Goal: Contribute content: Contribute content

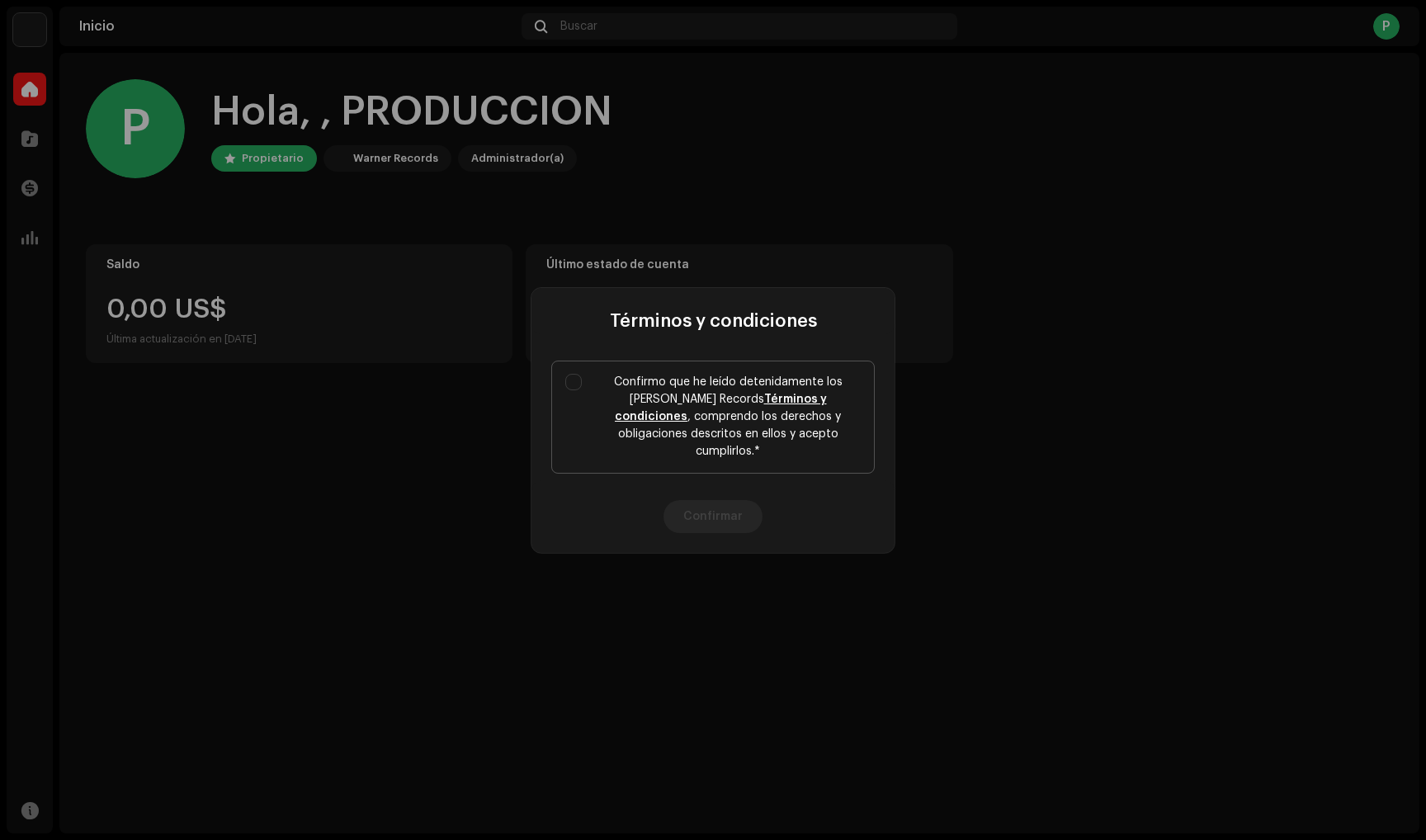
click at [586, 384] on label "Confirmo que he leído detenidamente los [PERSON_NAME] Records Términos y condic…" at bounding box center [713, 418] width 324 height 113
click at [582, 384] on input "Confirmo que he leído detenidamente los [PERSON_NAME] Records Términos y condic…" at bounding box center [573, 381] width 16 height 16
checkbox input "true"
click at [729, 502] on button "Confirmar" at bounding box center [713, 516] width 99 height 33
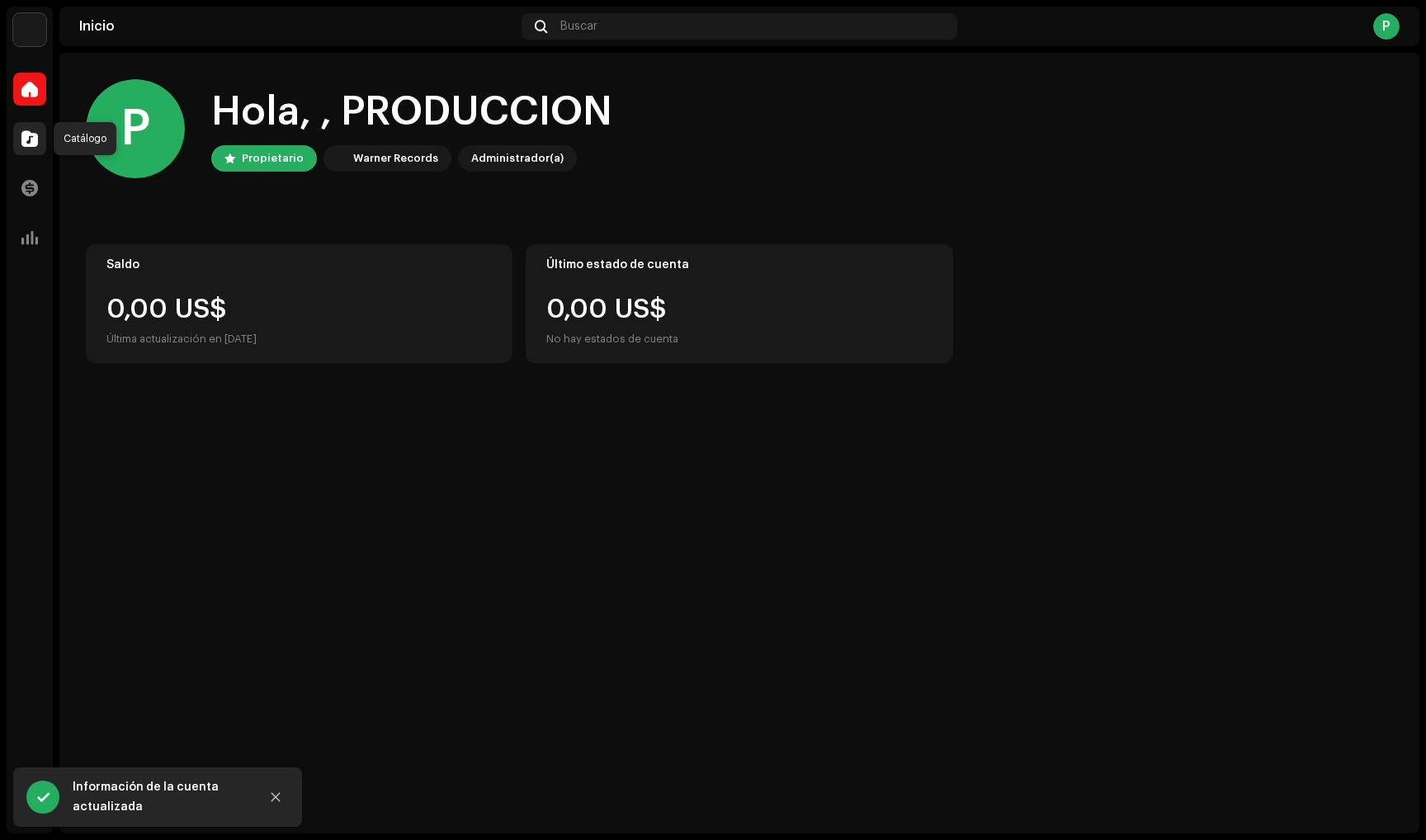
click at [30, 143] on span at bounding box center [29, 139] width 16 height 13
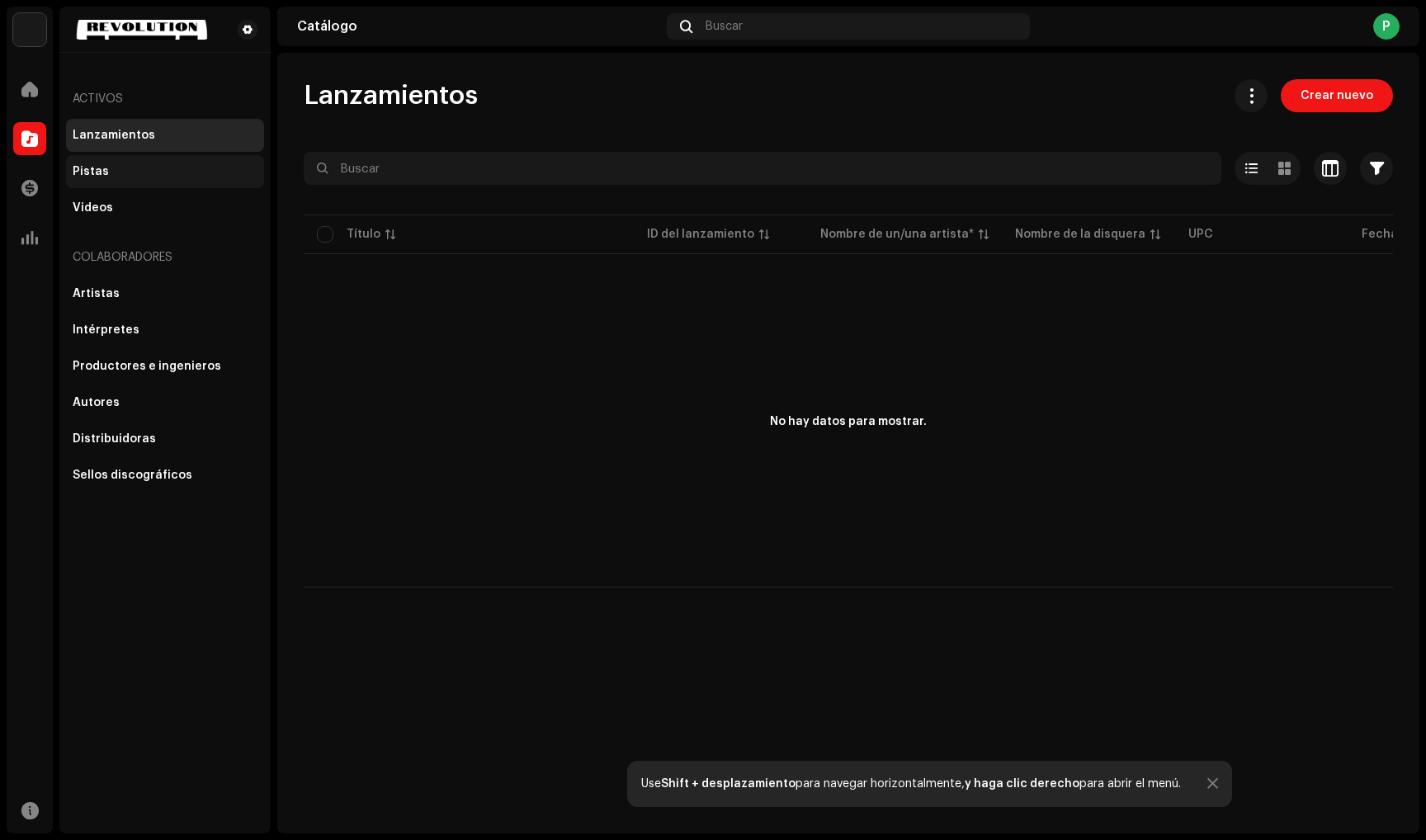
click at [122, 185] on div "Pistas" at bounding box center [165, 172] width 198 height 33
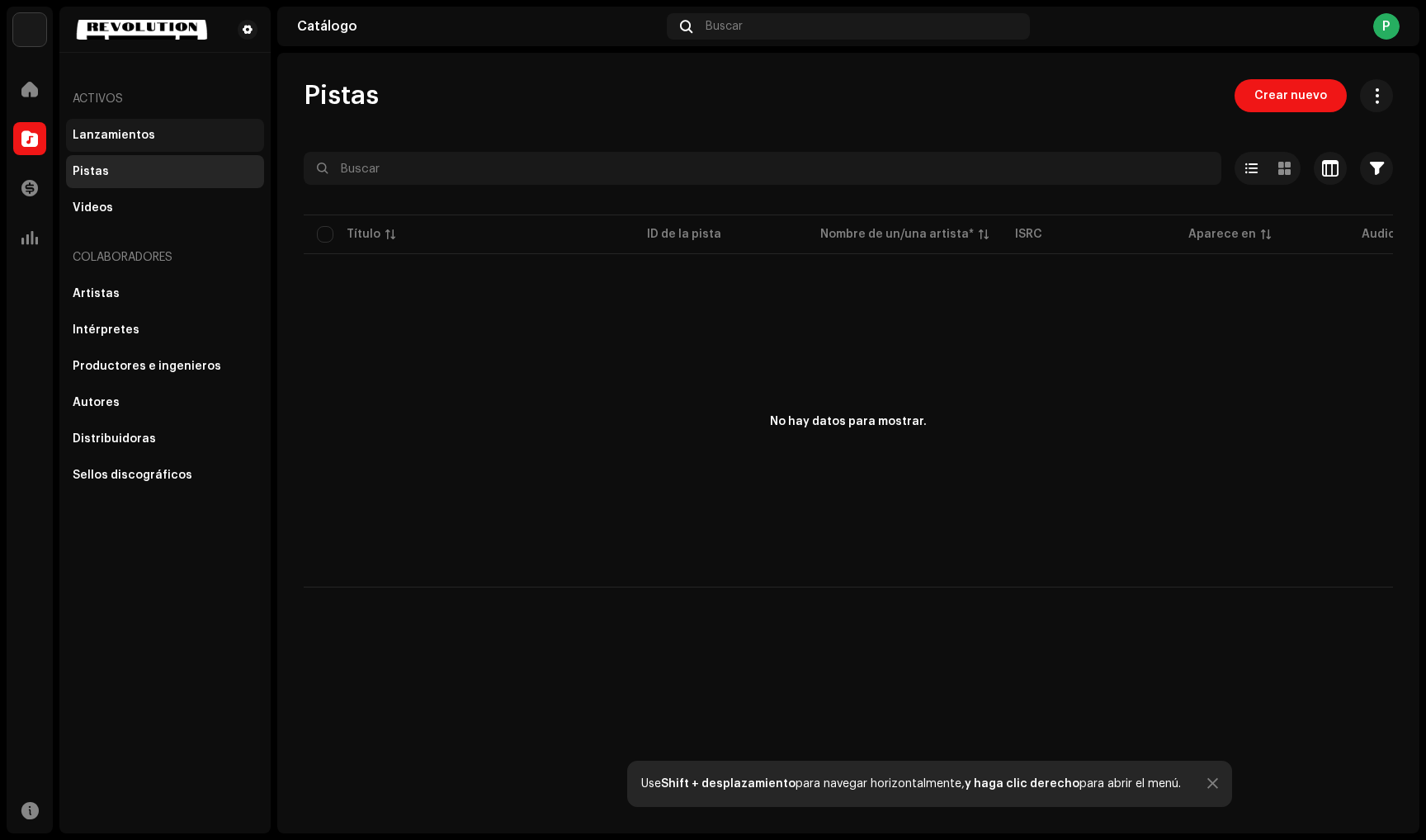
click at [145, 148] on div "Lanzamientos" at bounding box center [165, 135] width 198 height 33
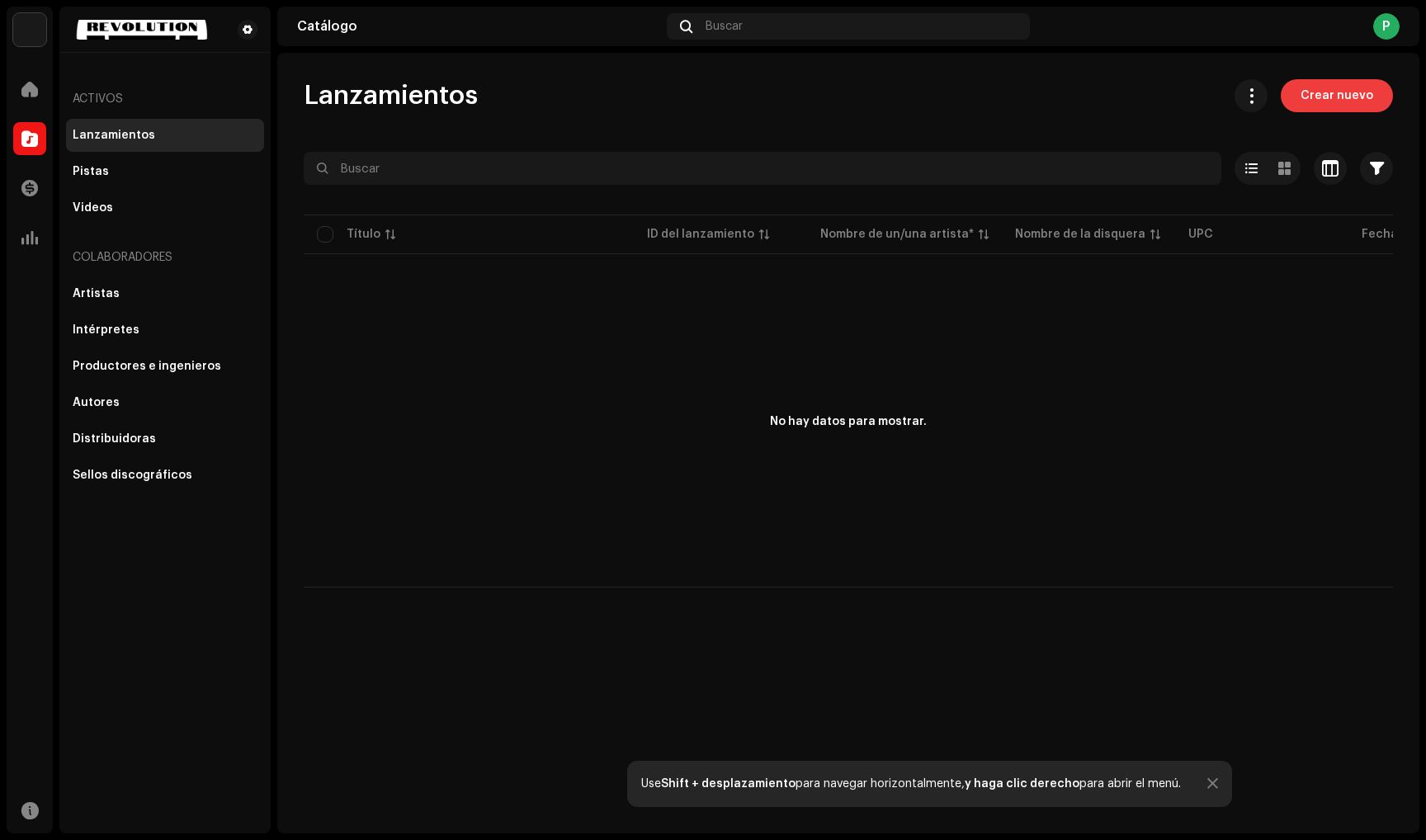
click at [1343, 105] on span "Crear nuevo" at bounding box center [1338, 96] width 73 height 33
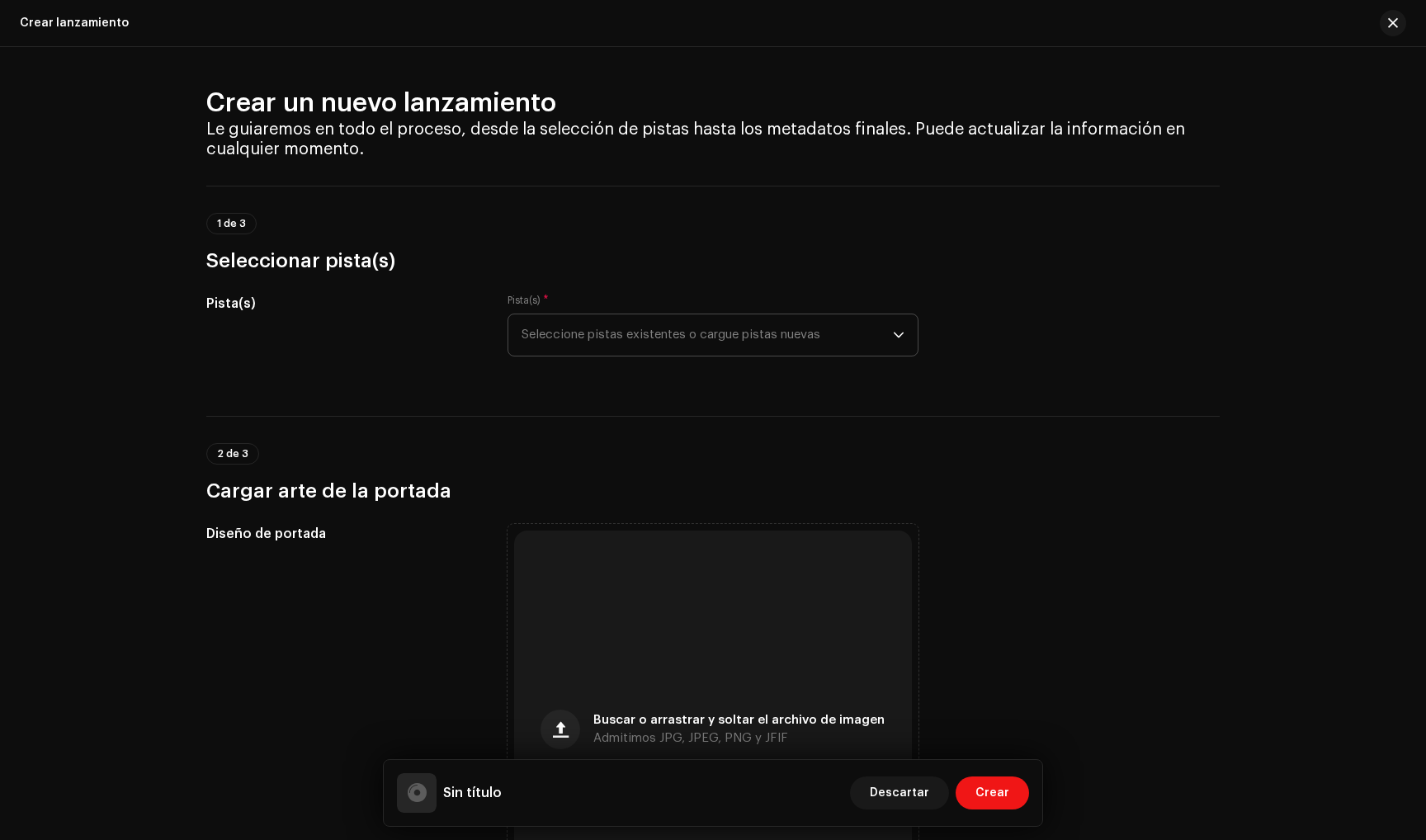
click at [575, 338] on span "Seleccione pistas existentes o cargue pistas nuevas" at bounding box center [707, 334] width 372 height 41
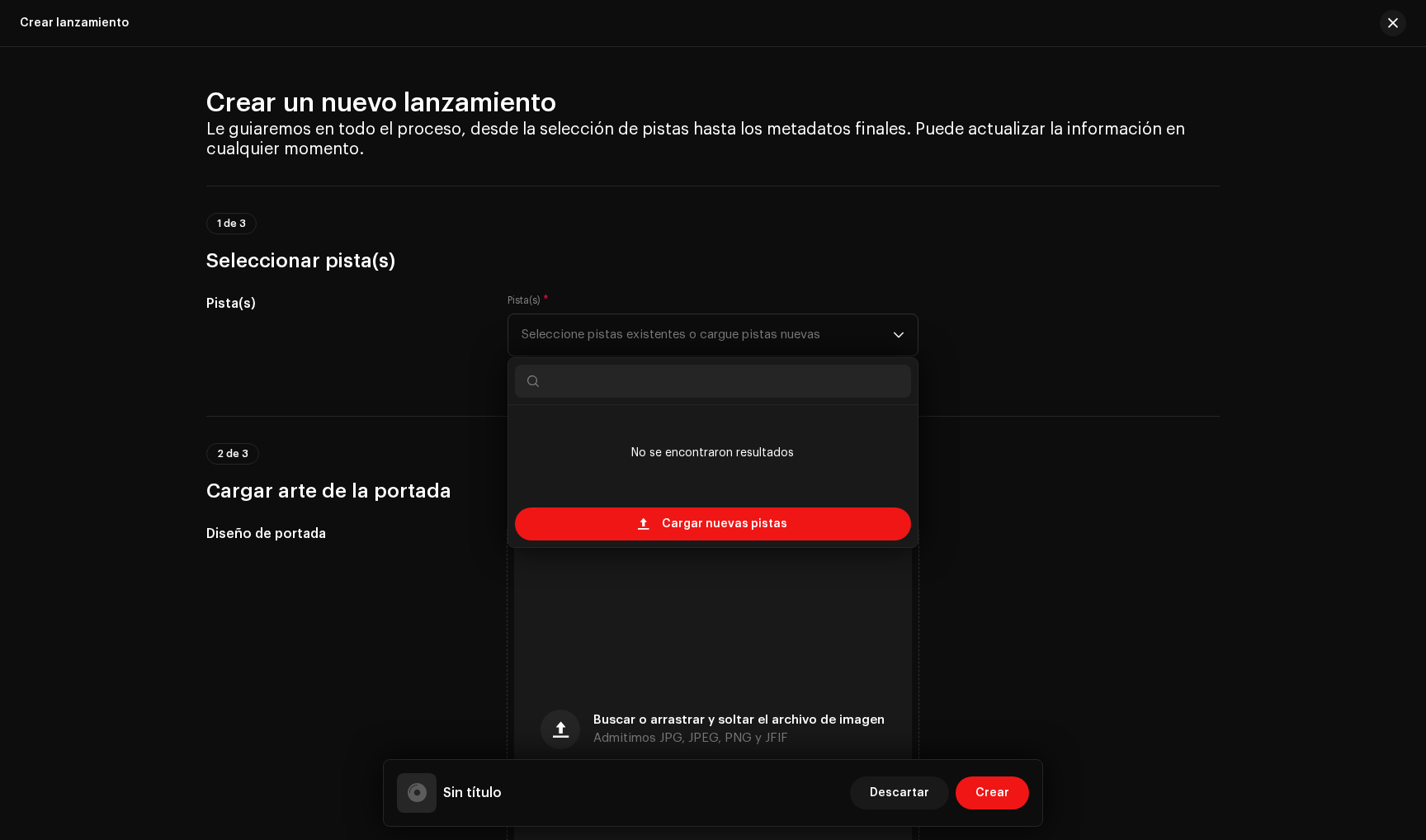
click at [434, 373] on div "Pista(s)" at bounding box center [344, 335] width 275 height 83
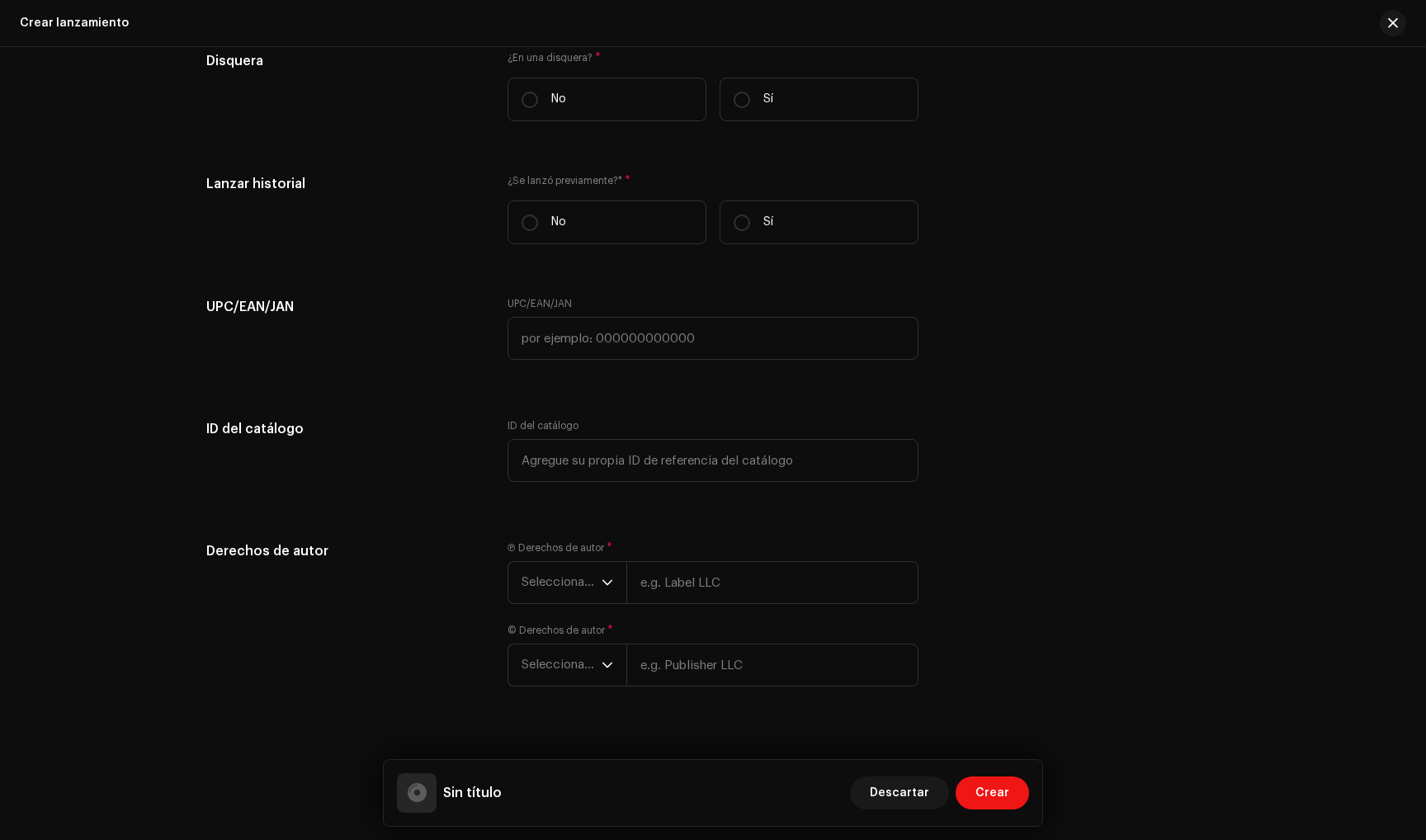
scroll to position [2172, 0]
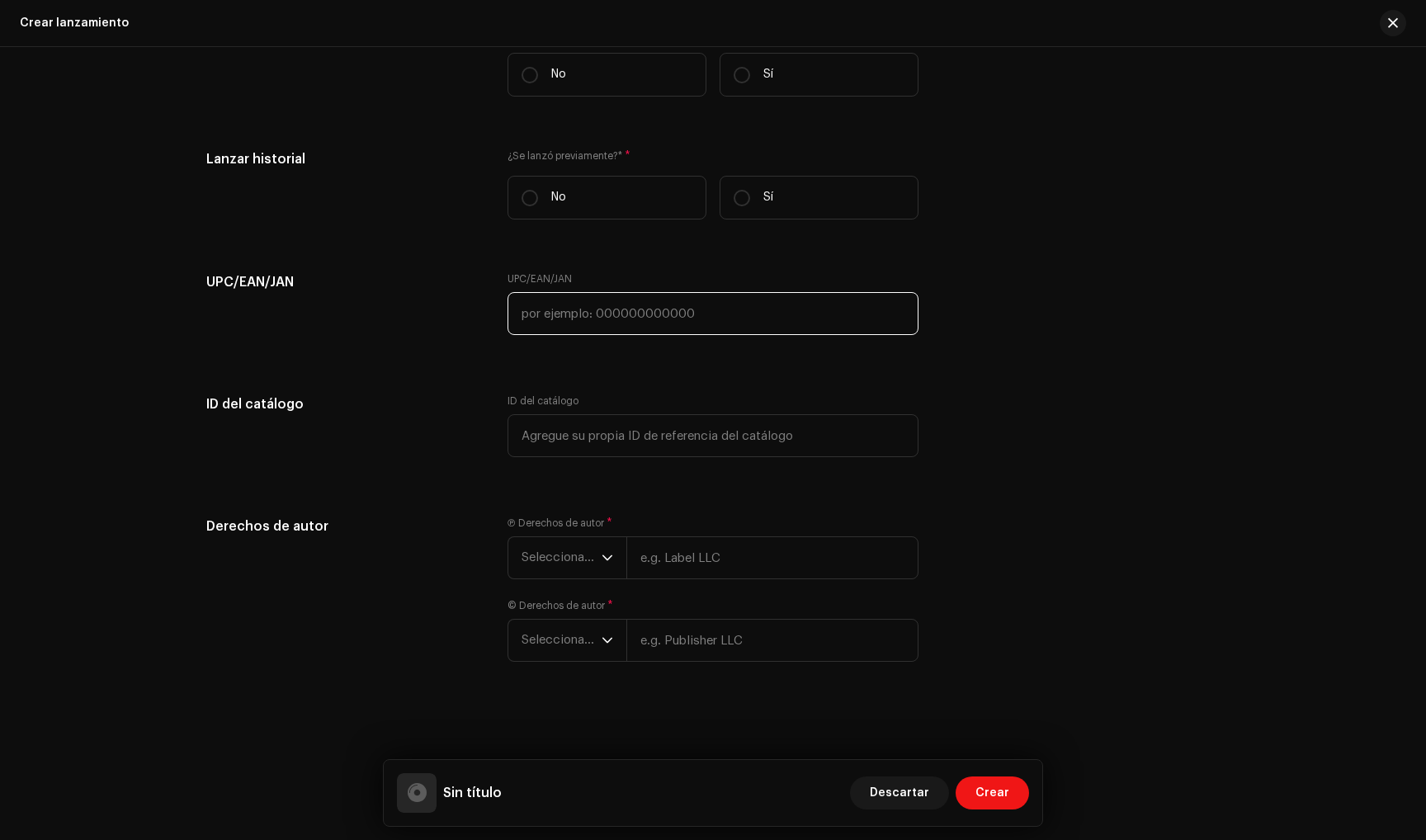
click at [667, 322] on input "text" at bounding box center [713, 313] width 411 height 43
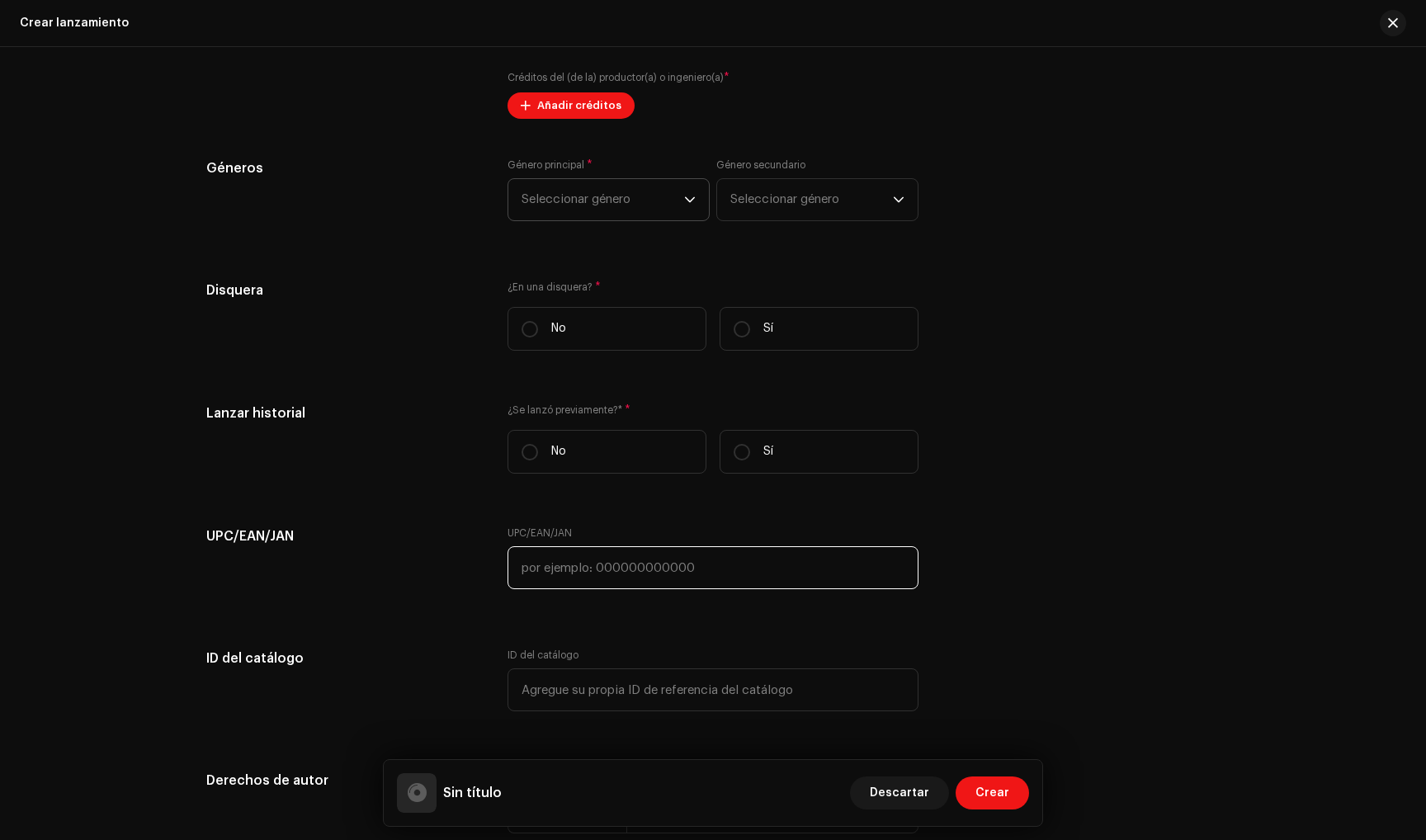
scroll to position [1912, 0]
click at [544, 120] on span "Añadir créditos" at bounding box center [580, 107] width 85 height 33
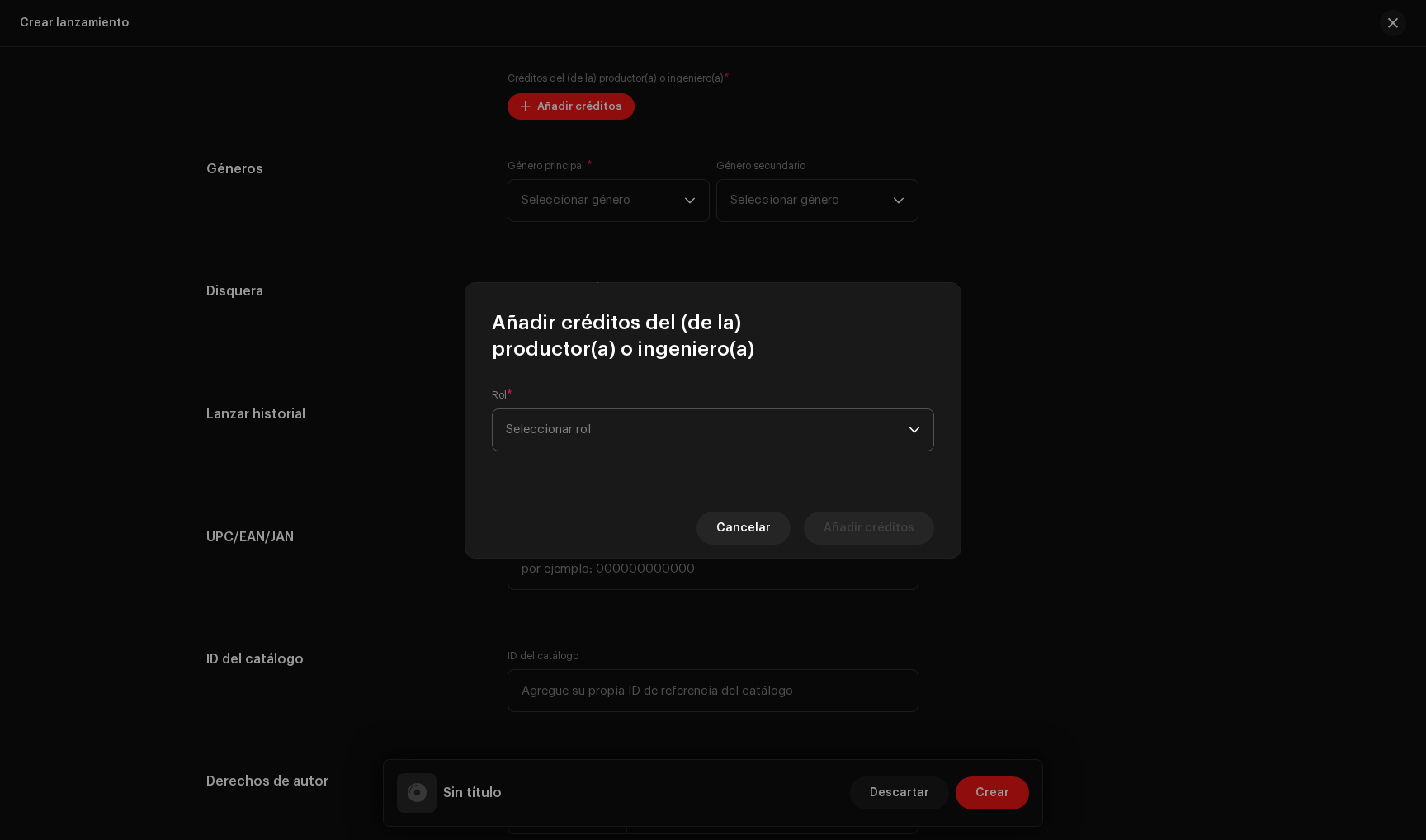
click at [593, 417] on span "Seleccionar rol" at bounding box center [707, 429] width 402 height 41
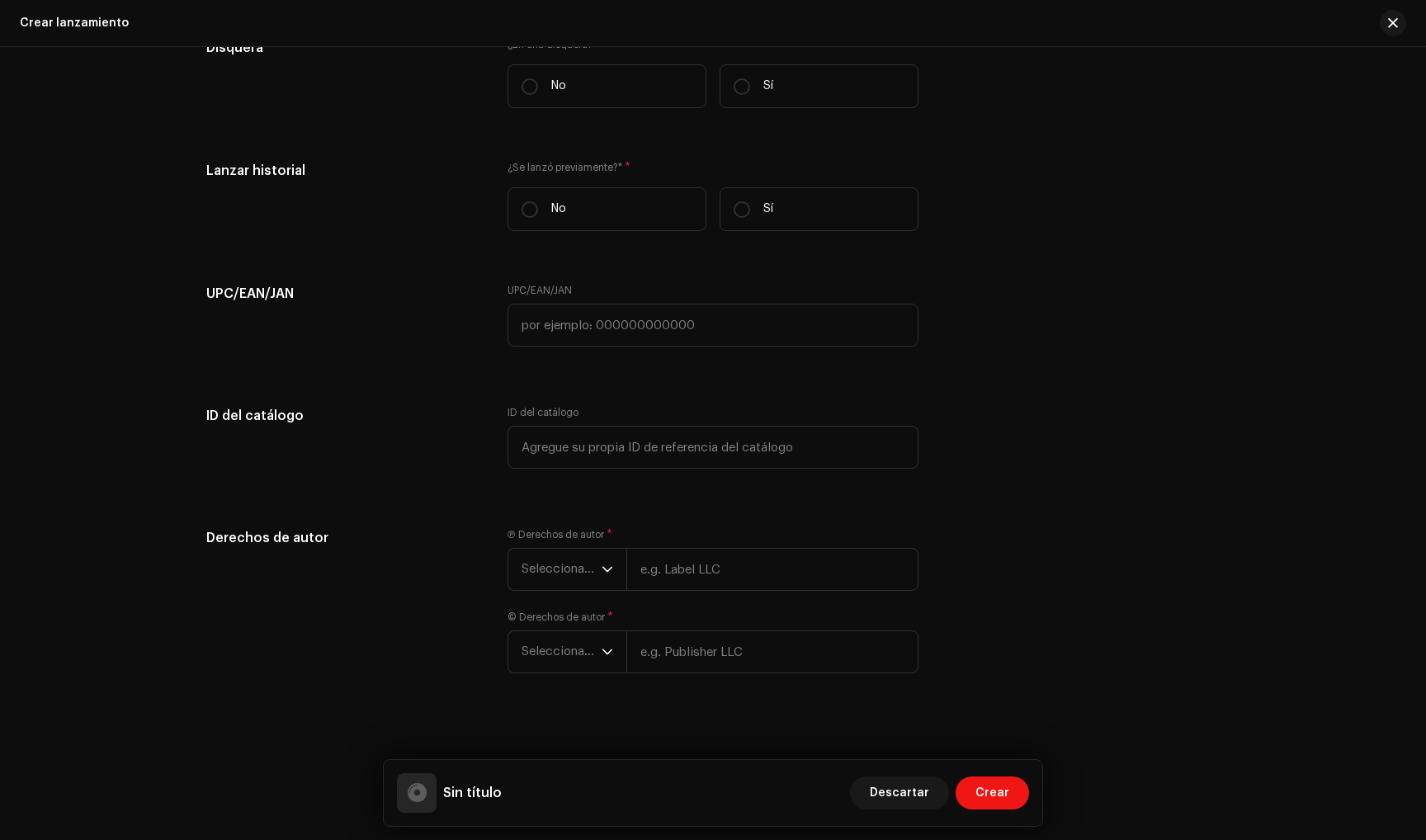
scroll to position [2172, 0]
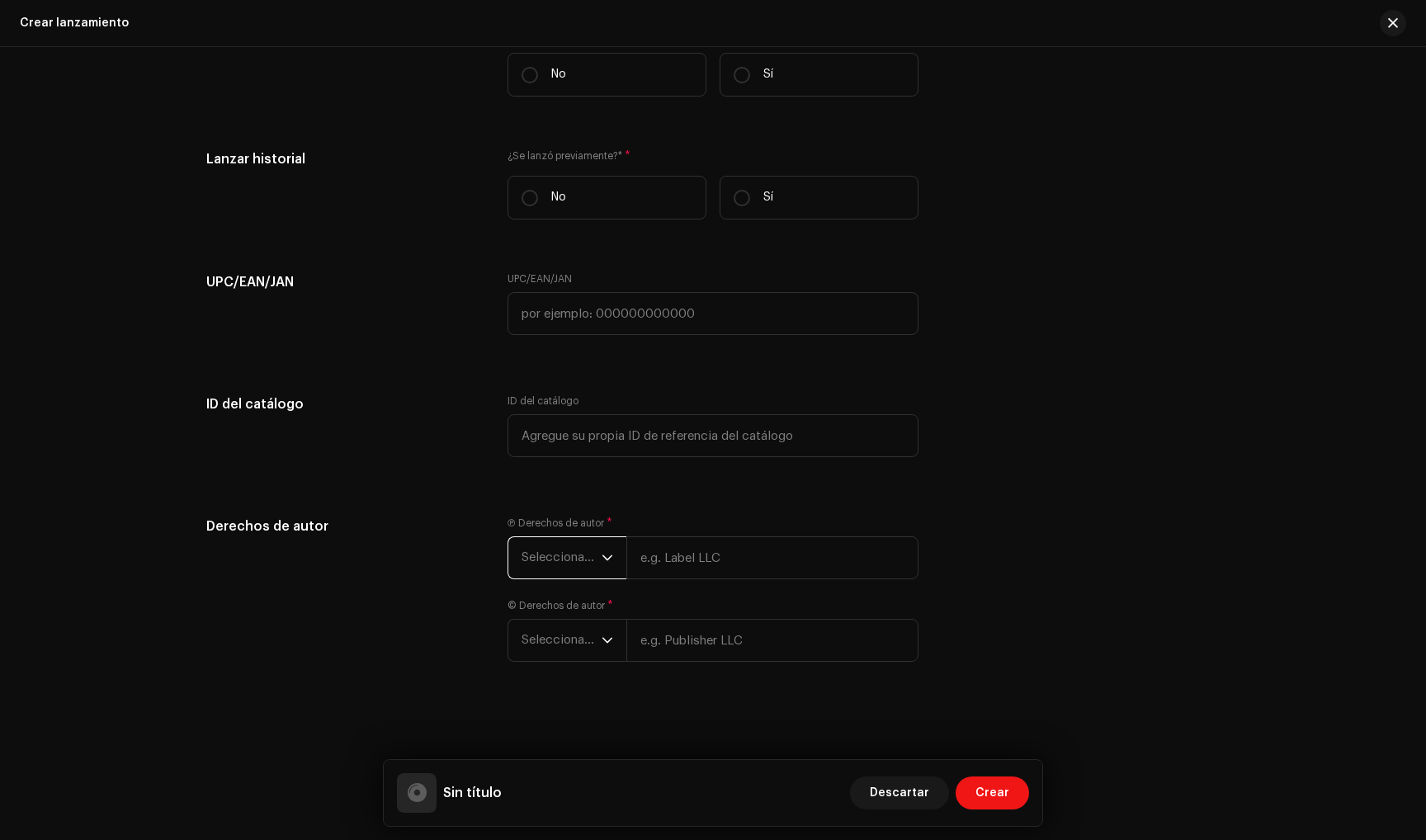
click at [583, 551] on span "Seleccionar año" at bounding box center [561, 558] width 80 height 41
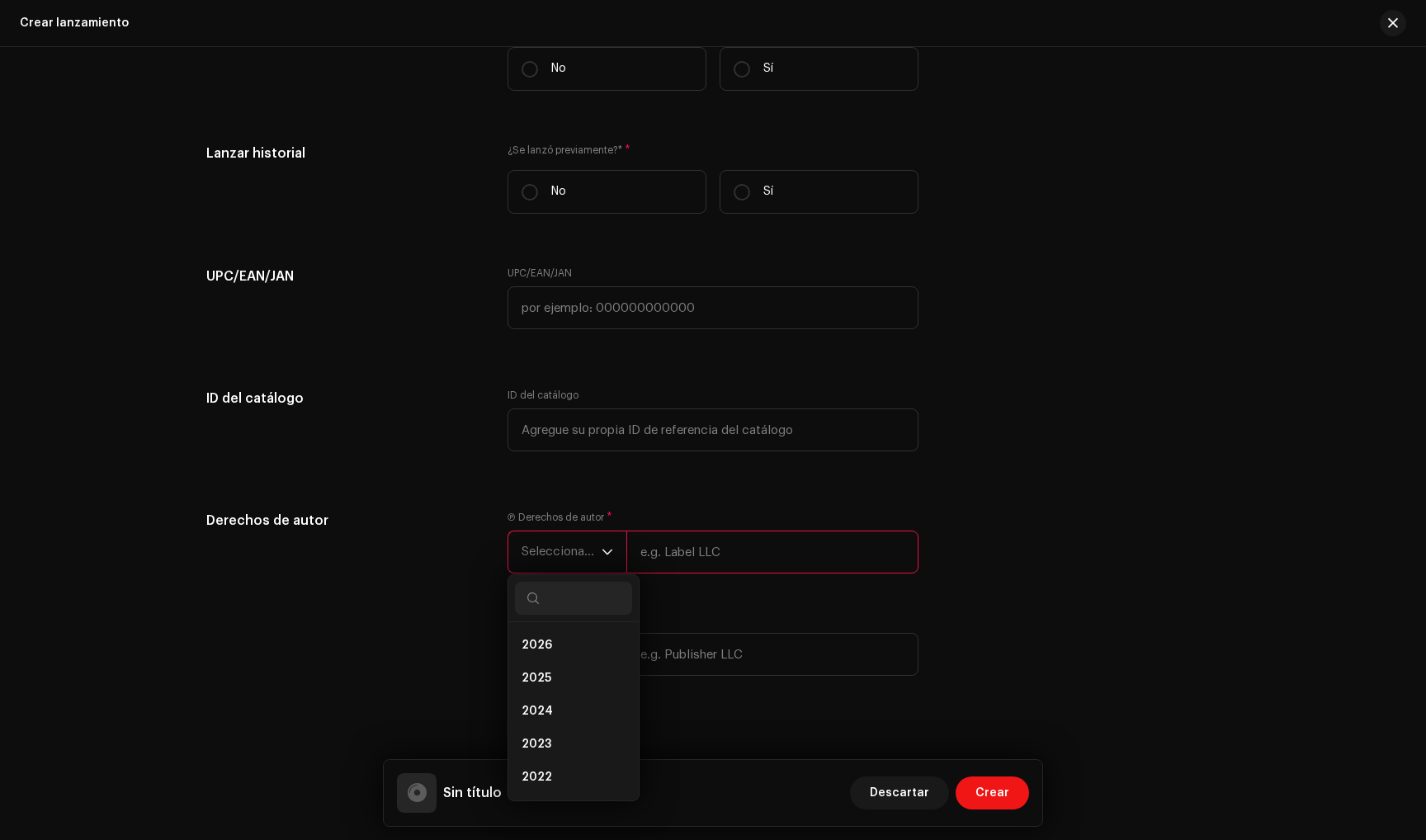
click at [1038, 644] on div "Derechos de autor Ⓟ Derechos de autor * Seleccionar año 2026 2025 2024 2023 202…" at bounding box center [713, 603] width 1014 height 185
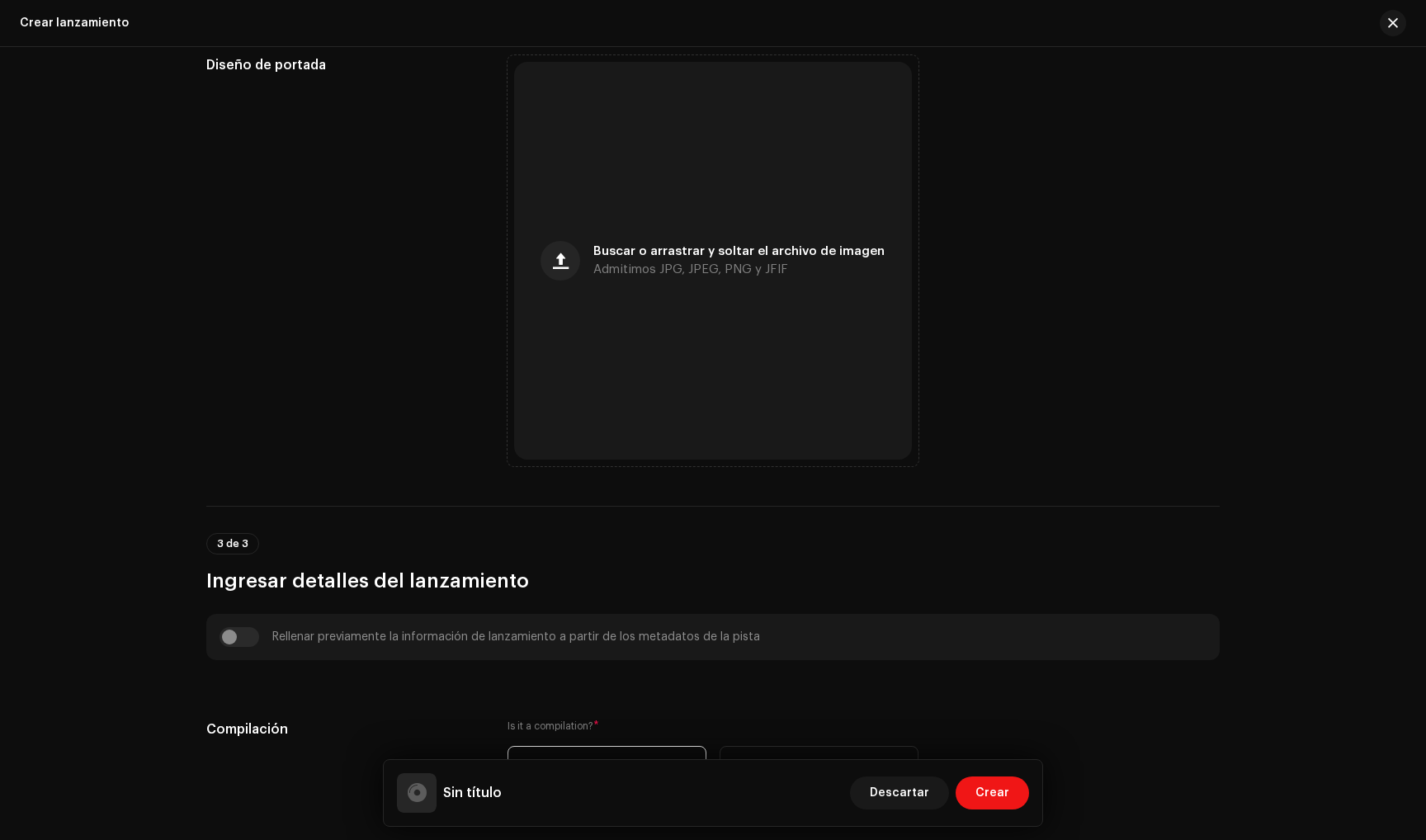
scroll to position [0, 0]
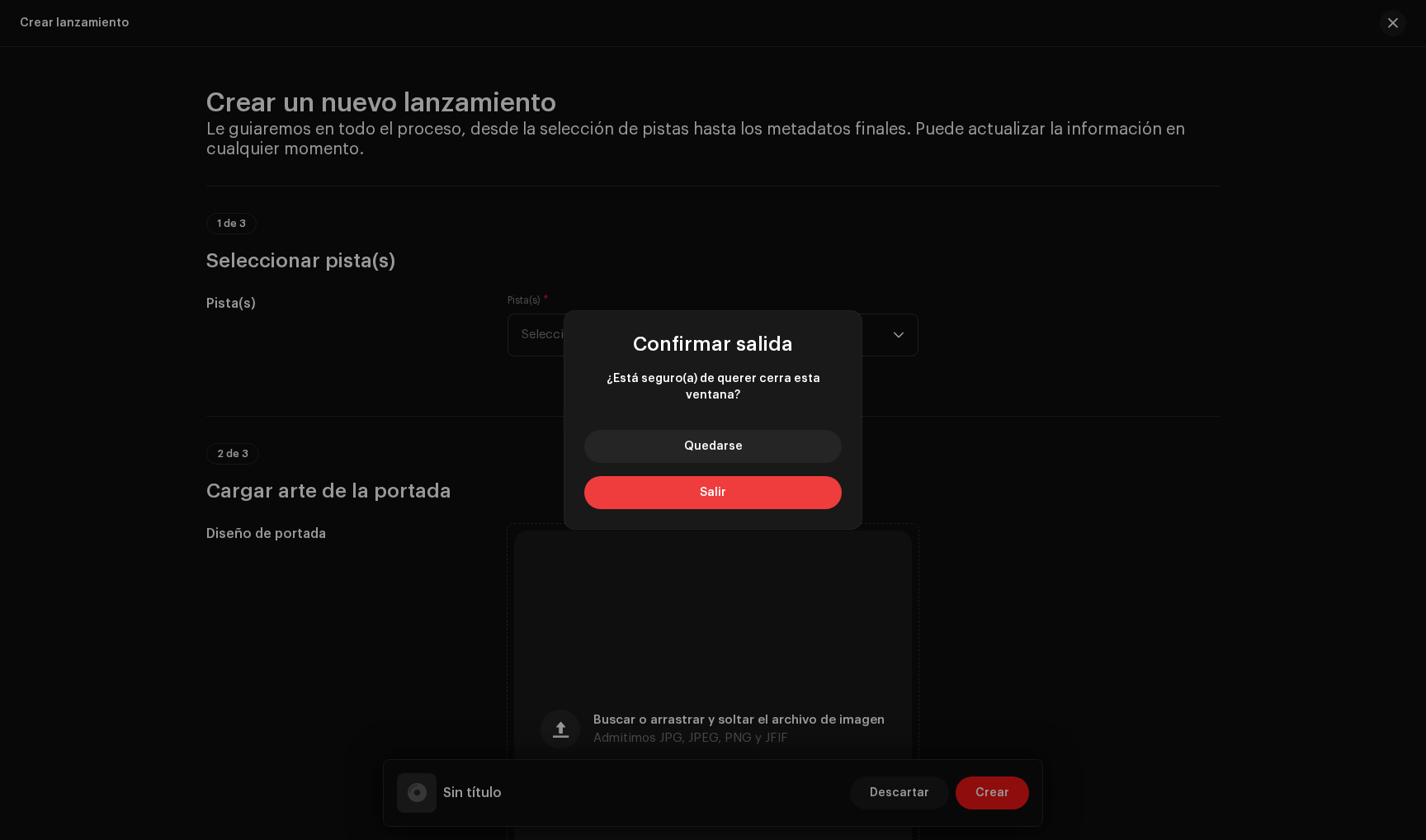
click at [737, 476] on button "Salir" at bounding box center [713, 492] width 257 height 33
